Goal: Task Accomplishment & Management: Complete application form

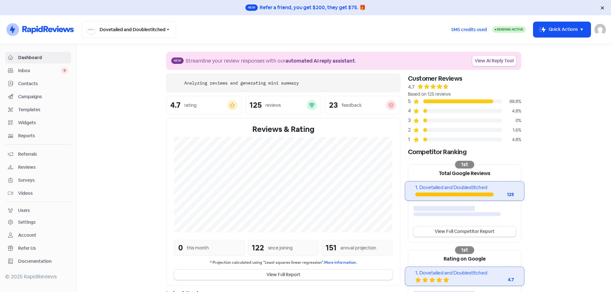
click at [556, 23] on button "Icon For Thunder-move Quick Actions" at bounding box center [561, 29] width 57 height 15
click at [559, 43] on button "Add new contact" at bounding box center [553, 45] width 74 height 13
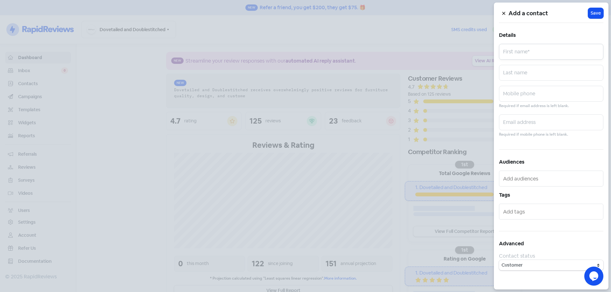
click at [556, 53] on input "text" at bounding box center [551, 52] width 104 height 16
paste input "[PERSON_NAME]"
type input "[PERSON_NAME]"
click at [529, 95] on input "text" at bounding box center [551, 94] width 104 height 16
paste input "0435174740"
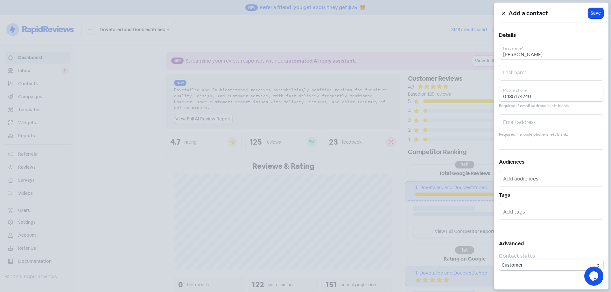
type input "0435174740"
click at [537, 126] on input "text" at bounding box center [551, 123] width 104 height 16
paste input "[EMAIL_ADDRESS][DOMAIN_NAME]"
type input "[EMAIL_ADDRESS][DOMAIN_NAME]"
click at [595, 14] on span "Save" at bounding box center [596, 13] width 10 height 7
